Goal: Find specific page/section: Find specific page/section

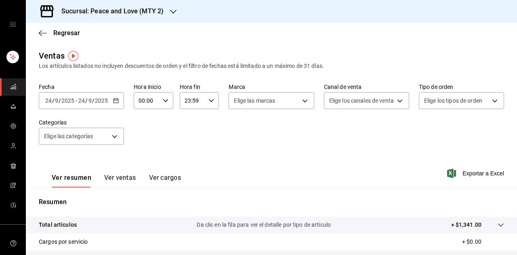
click at [162, 11] on h3 "Sucursal: Peace and Love (MTY 2)" at bounding box center [109, 11] width 109 height 10
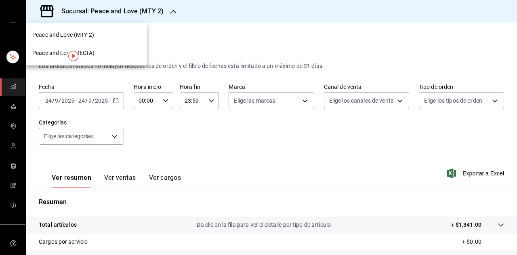
click at [97, 54] on div "Peace and Love (REGIA)" at bounding box center [86, 53] width 108 height 8
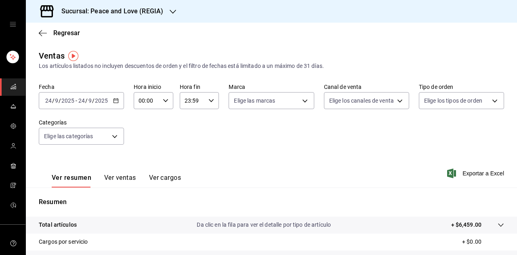
click at [147, 8] on h3 "Sucursal: Peace and Love (REGIA)" at bounding box center [109, 11] width 108 height 10
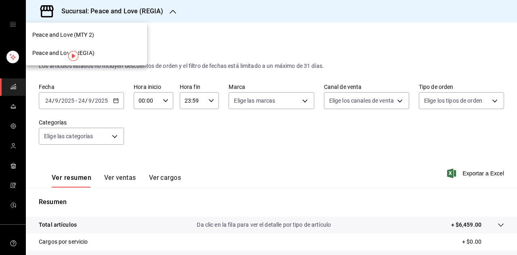
click at [92, 31] on span "Peace and Love (MTY 2)" at bounding box center [63, 35] width 62 height 8
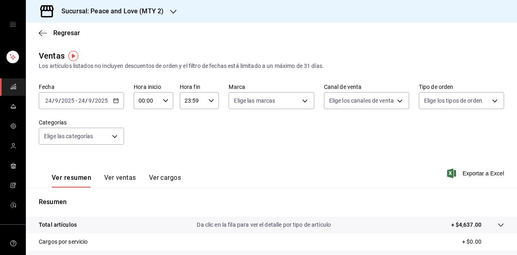
click at [170, 13] on icon "button" at bounding box center [173, 11] width 6 height 6
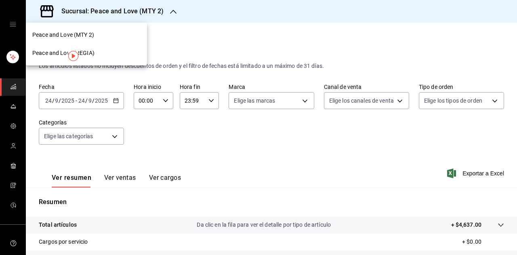
click at [93, 54] on span "Peace and Love (REGIA)" at bounding box center [63, 53] width 62 height 8
